Goal: Task Accomplishment & Management: Use online tool/utility

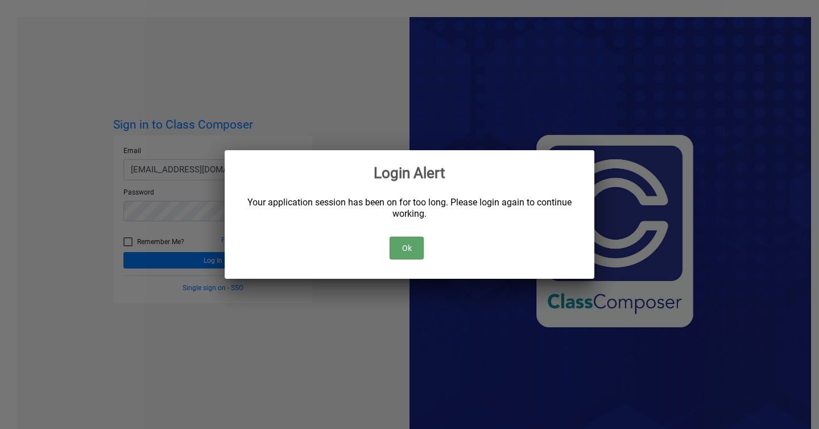
click at [421, 242] on button "Ok" at bounding box center [407, 248] width 34 height 23
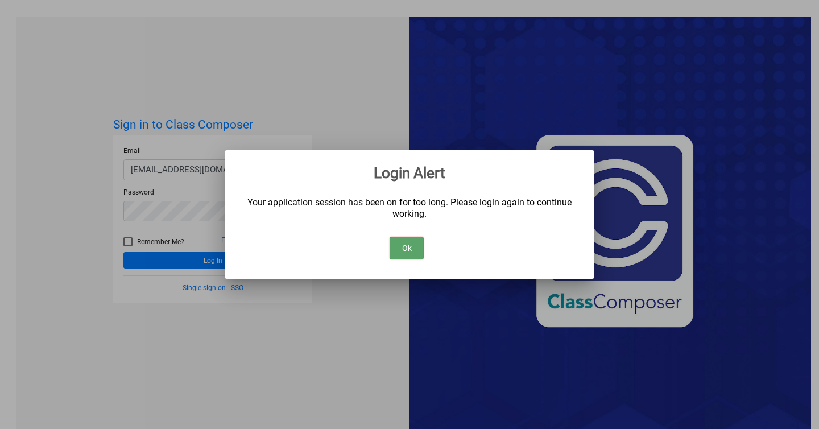
click at [411, 245] on button "Ok" at bounding box center [407, 248] width 34 height 23
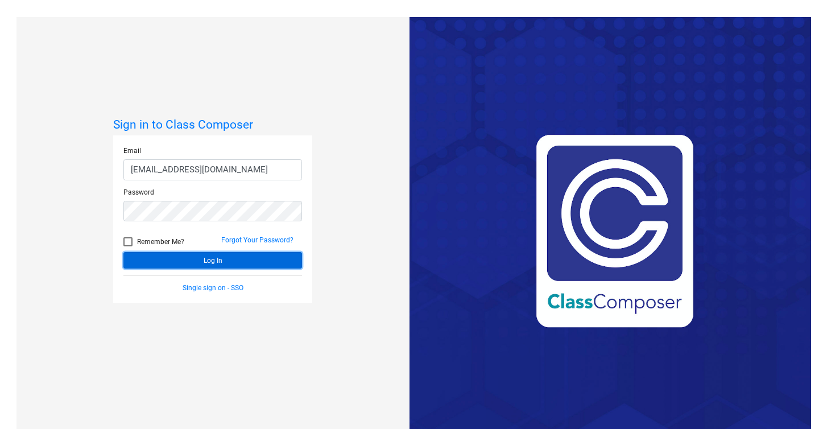
click at [275, 260] on button "Log In" at bounding box center [212, 260] width 179 height 16
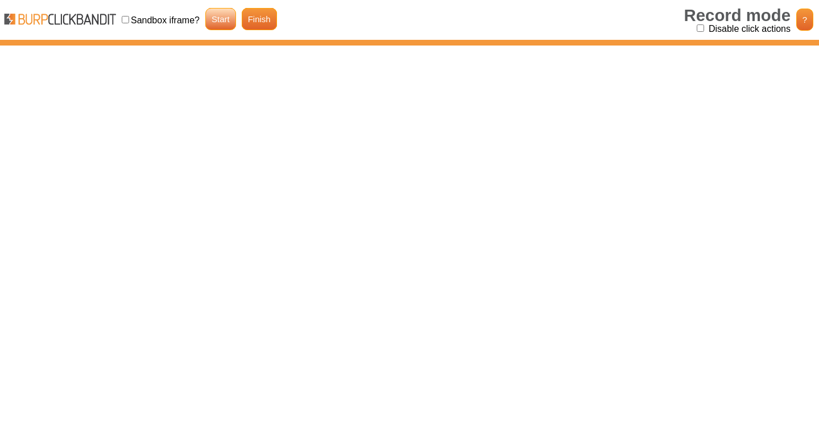
click at [231, 13] on link "Start" at bounding box center [220, 19] width 31 height 22
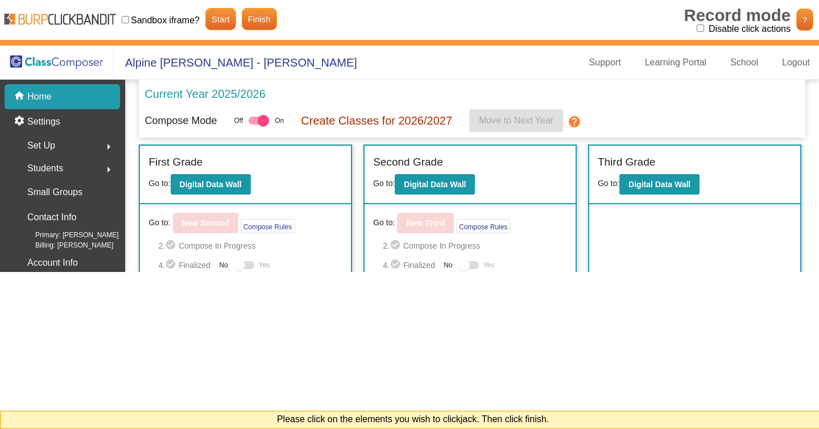
click at [700, 25] on input "Disable click actions" at bounding box center [700, 27] width 7 height 7
checkbox input "true"
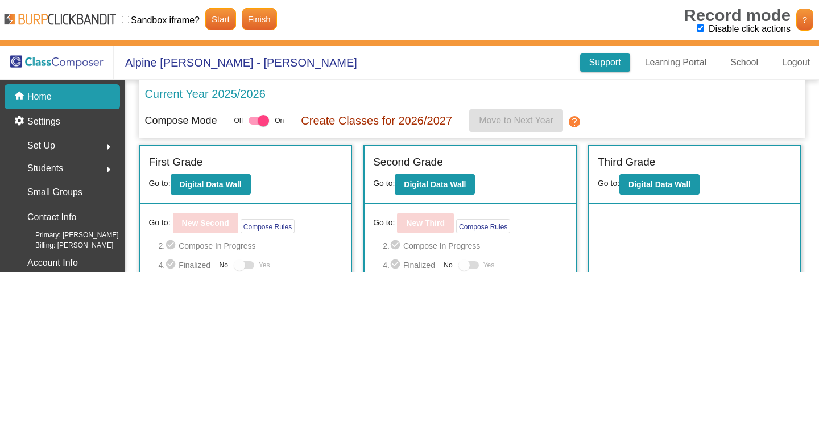
click at [580, 63] on link "Support" at bounding box center [605, 62] width 50 height 18
click at [251, 14] on link "Finish" at bounding box center [259, 19] width 35 height 22
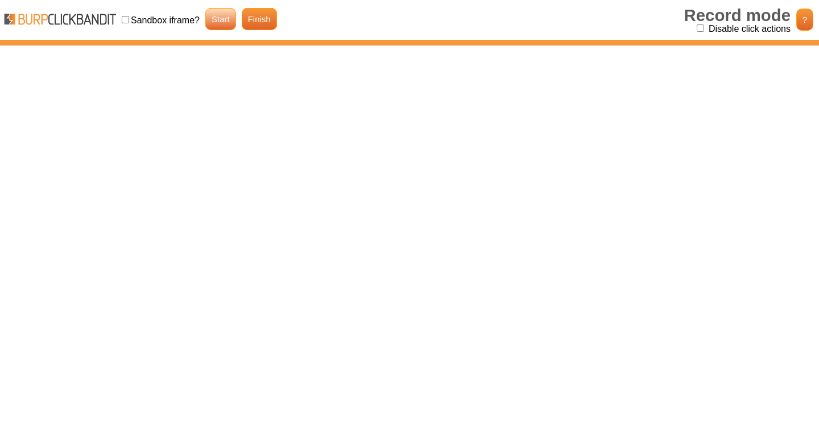
click at [212, 19] on link "Start" at bounding box center [220, 19] width 31 height 22
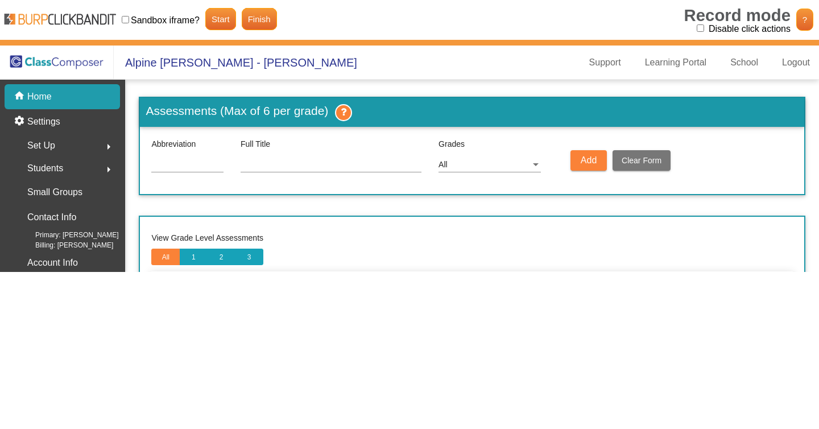
click at [700, 30] on input "Disable click actions" at bounding box center [700, 27] width 7 height 7
checkbox input "true"
click at [585, 162] on span "Add" at bounding box center [589, 160] width 16 height 10
click at [255, 19] on link "Finish" at bounding box center [259, 19] width 35 height 22
